Goal: Transaction & Acquisition: Purchase product/service

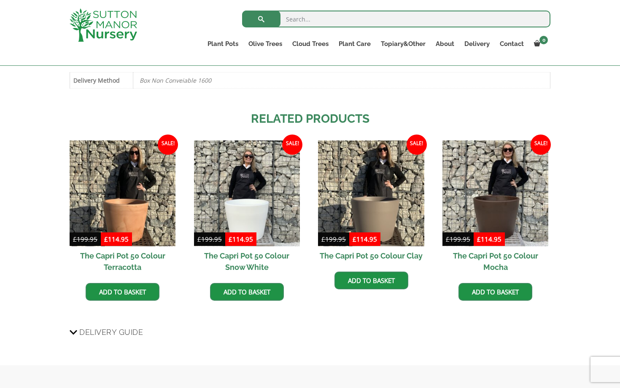
scroll to position [474, 0]
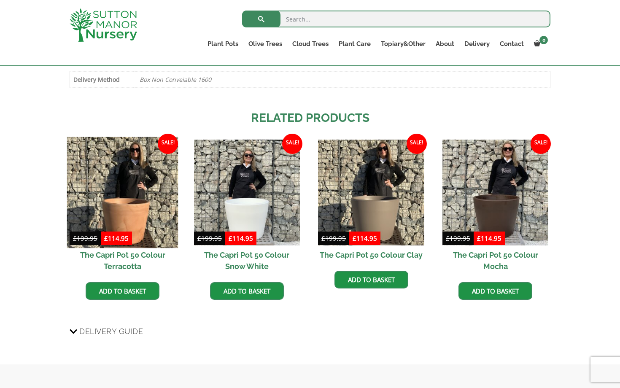
click at [143, 210] on img at bounding box center [122, 192] width 111 height 111
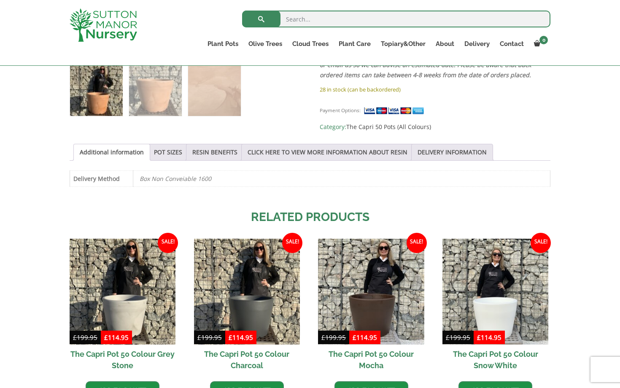
scroll to position [353, 0]
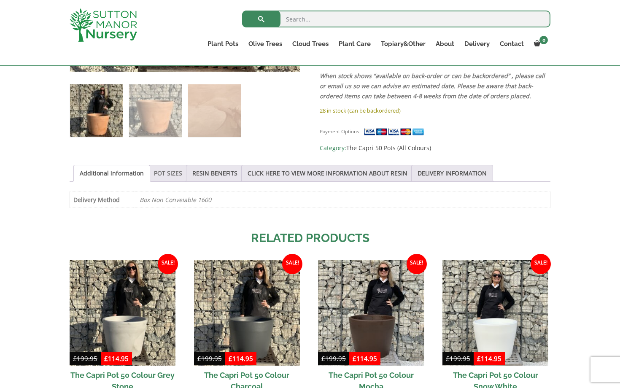
click at [173, 172] on link "POT SIZES" at bounding box center [168, 173] width 28 height 16
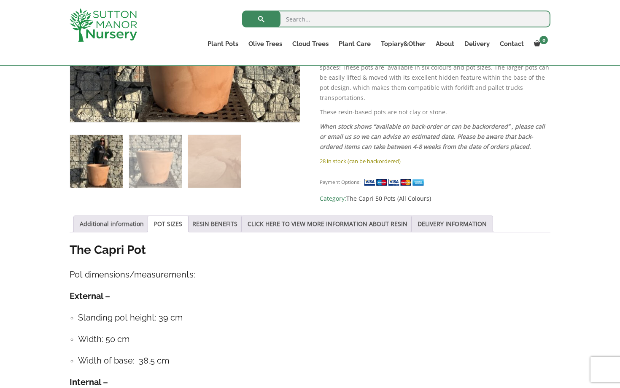
scroll to position [219, 0]
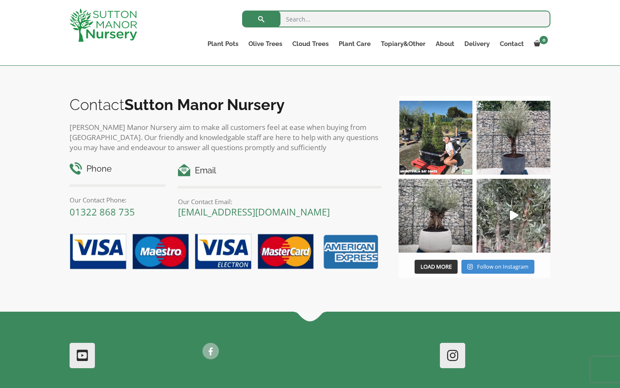
scroll to position [847, 0]
